Goal: Complete application form: Complete application form

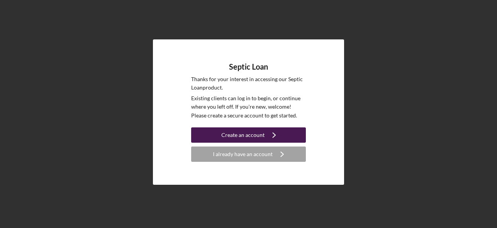
click at [235, 136] on div "Create an account" at bounding box center [242, 134] width 43 height 15
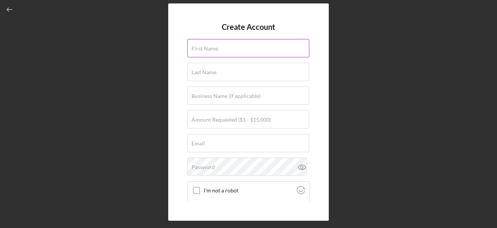
click at [224, 54] on input "First Name" at bounding box center [248, 48] width 122 height 18
type input "[PERSON_NAME]"
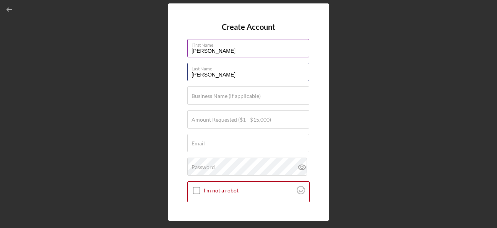
type input "[PERSON_NAME]"
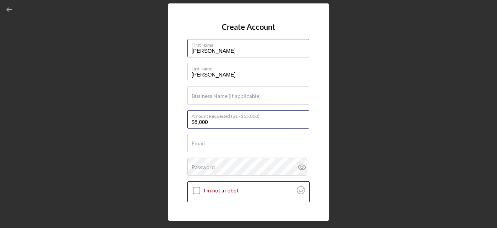
type input "$5,000"
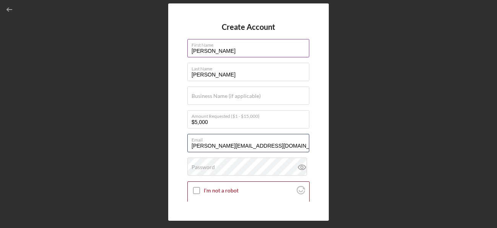
type input "[PERSON_NAME][EMAIL_ADDRESS][DOMAIN_NAME]"
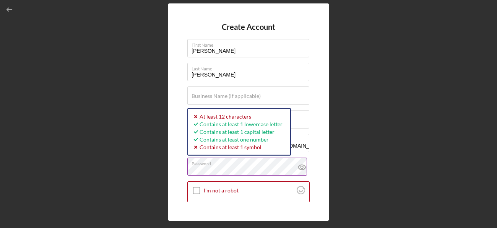
click at [301, 166] on icon at bounding box center [301, 167] width 2 height 2
click at [197, 188] on input "I'm not a robot" at bounding box center [196, 190] width 7 height 7
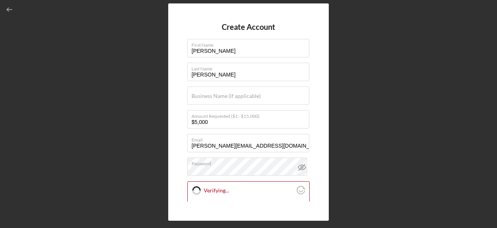
checkbox input "true"
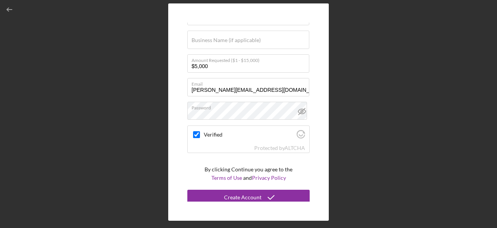
scroll to position [59, 0]
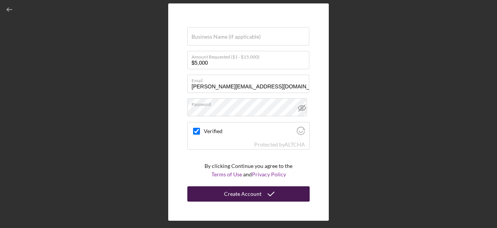
click at [271, 197] on icon "submit" at bounding box center [270, 193] width 19 height 19
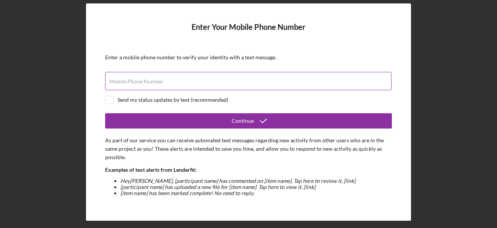
click at [193, 87] on input "Mobile Phone Number" at bounding box center [248, 81] width 286 height 18
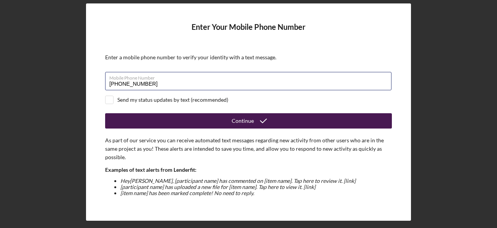
type input "[PHONE_NUMBER]"
click at [228, 117] on button "Continue" at bounding box center [248, 120] width 287 height 15
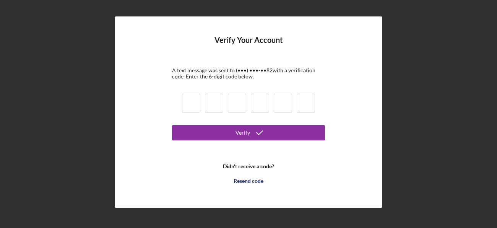
click at [190, 104] on input at bounding box center [191, 103] width 18 height 19
type input "3"
type input "5"
type input "0"
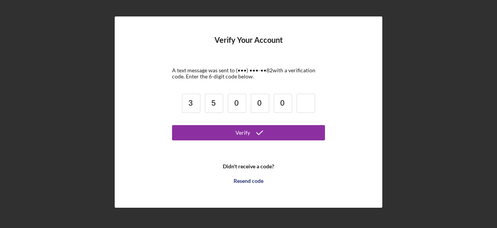
type input "0"
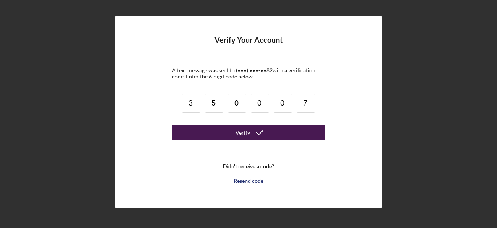
type input "7"
click at [207, 125] on button "Verify" at bounding box center [248, 132] width 153 height 15
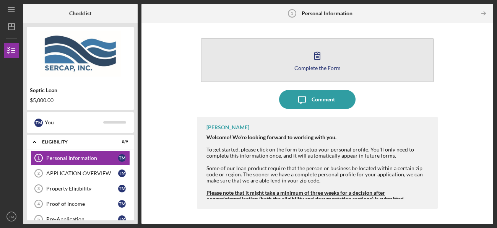
click at [315, 65] on div "Complete the Form" at bounding box center [317, 68] width 46 height 6
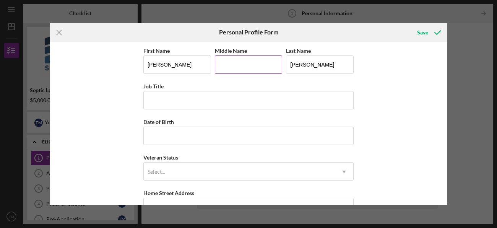
click at [237, 61] on input "Middle Name" at bounding box center [249, 64] width 68 height 18
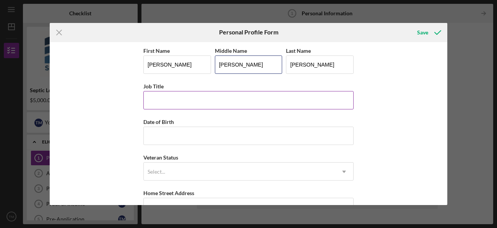
type input "[PERSON_NAME]"
click at [203, 97] on input "Job Title" at bounding box center [248, 100] width 210 height 18
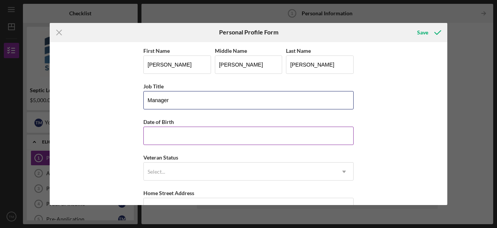
type input "Manager"
click at [194, 139] on input "Date of Birth" at bounding box center [248, 136] width 210 height 18
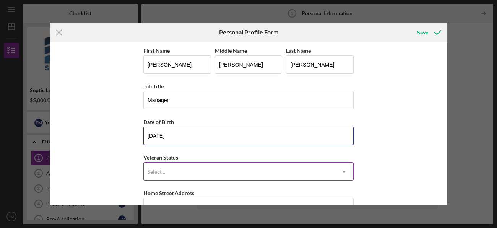
type input "[DATE]"
click at [341, 170] on icon "Icon/Dropdown Arrow" at bounding box center [344, 171] width 18 height 18
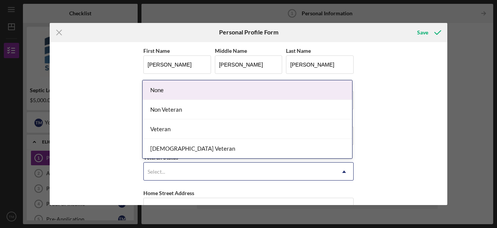
click at [290, 91] on div "None" at bounding box center [247, 89] width 209 height 19
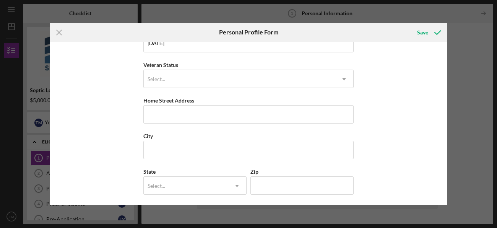
scroll to position [97, 0]
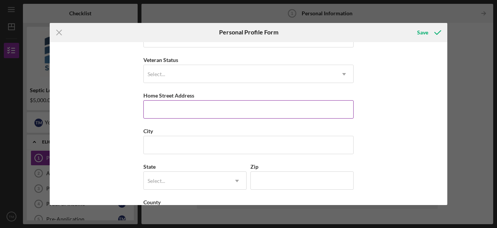
click at [319, 112] on input "Home Street Address" at bounding box center [248, 109] width 210 height 18
type input "[STREET_ADDRESS]"
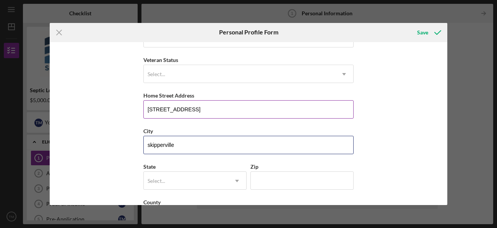
type input "skipperville"
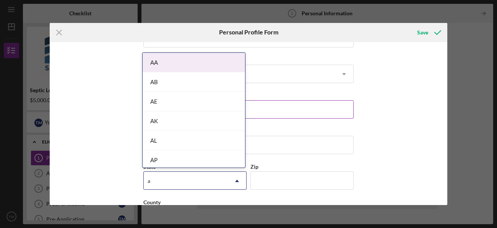
type input "al"
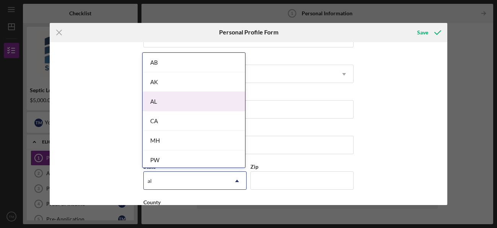
click at [218, 101] on div "AL" at bounding box center [194, 101] width 102 height 19
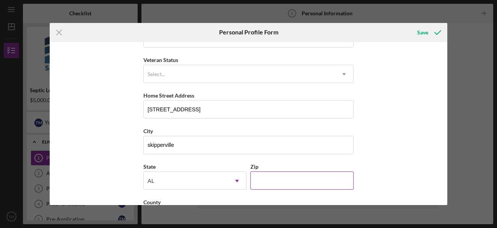
click at [273, 182] on input "Zip" at bounding box center [301, 180] width 103 height 18
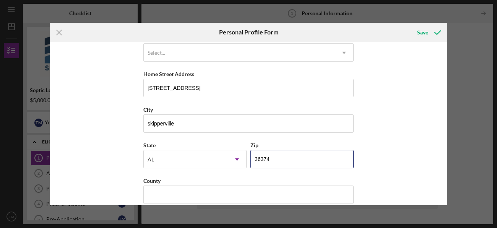
scroll to position [128, 0]
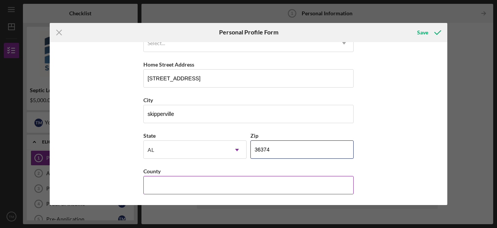
type input "36374"
click at [262, 188] on input "County" at bounding box center [248, 185] width 210 height 18
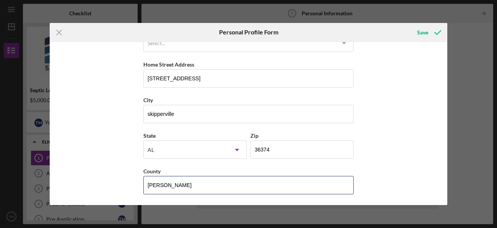
type input "[PERSON_NAME]"
click at [399, 141] on div "First Name [PERSON_NAME] Middle Name [PERSON_NAME] Last Name [PERSON_NAME] Job …" at bounding box center [249, 123] width 398 height 163
click at [430, 34] on icon "submit" at bounding box center [437, 32] width 19 height 19
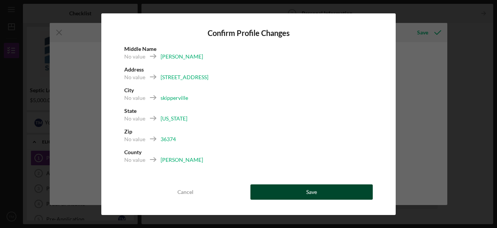
click at [328, 191] on button "Save" at bounding box center [311, 191] width 122 height 15
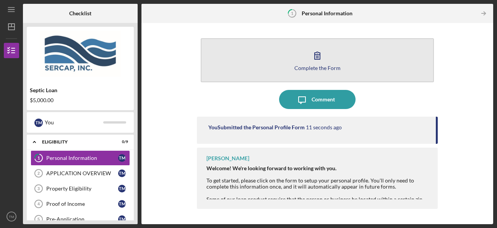
click at [315, 67] on div "Complete the Form" at bounding box center [317, 68] width 46 height 6
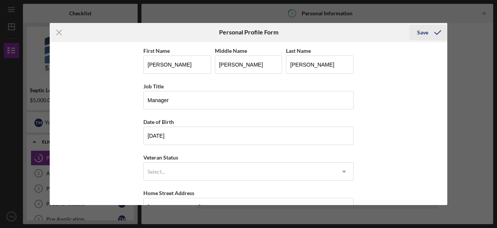
click at [420, 33] on div "Save" at bounding box center [422, 32] width 11 height 15
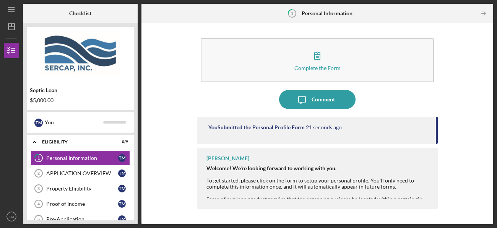
click at [471, 41] on div "Complete the Form Form Icon/Message Comment You Submitted the Personal Profile …" at bounding box center [317, 123] width 344 height 193
click at [436, 120] on div "You Submitted the Personal Profile Form 25 seconds ago" at bounding box center [317, 130] width 241 height 27
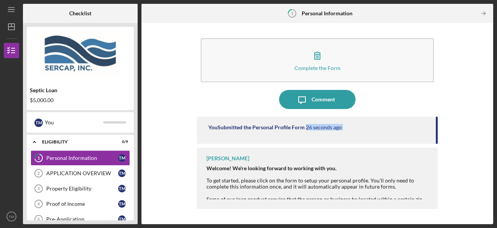
click at [437, 126] on div "You Submitted the Personal Profile Form 26 seconds ago" at bounding box center [317, 130] width 241 height 27
click at [398, 162] on div "[PERSON_NAME] Welcome! We're looking forward to working with you. To get starte…" at bounding box center [317, 178] width 241 height 61
click at [94, 174] on div "APPLICATION OVERVIEW" at bounding box center [82, 173] width 72 height 6
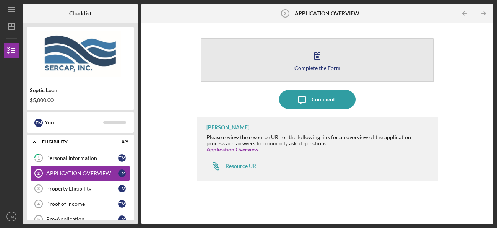
click at [321, 61] on icon "button" at bounding box center [317, 55] width 19 height 19
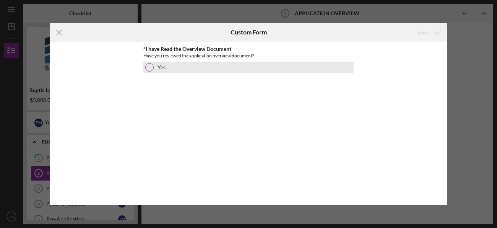
click at [149, 64] on div at bounding box center [149, 67] width 8 height 8
click at [149, 67] on div at bounding box center [150, 67] width 4 height 4
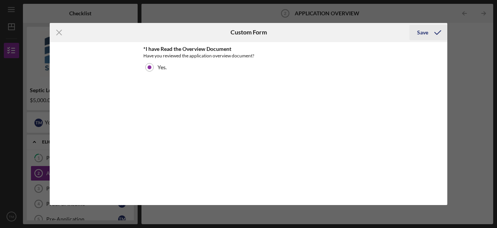
click at [422, 37] on div "Save" at bounding box center [422, 32] width 11 height 15
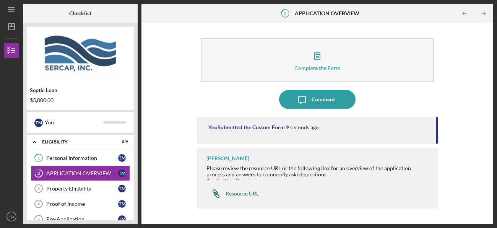
click at [250, 194] on div "Resource URL" at bounding box center [242, 193] width 33 height 6
click at [78, 188] on div "Property Eligibility" at bounding box center [82, 188] width 72 height 6
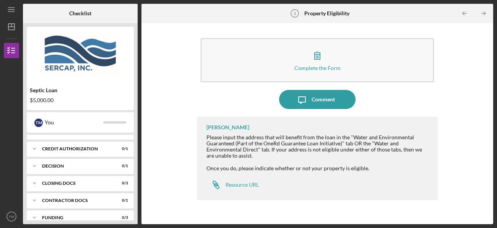
scroll to position [178, 0]
